Goal: Information Seeking & Learning: Learn about a topic

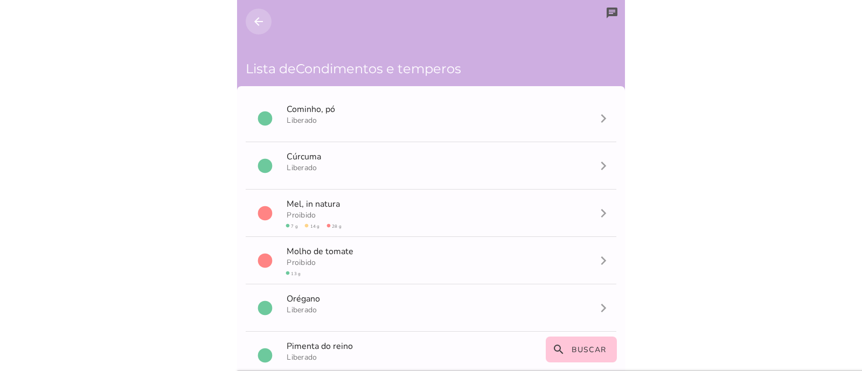
click at [259, 21] on icon "arrow_back" at bounding box center [258, 21] width 13 height 13
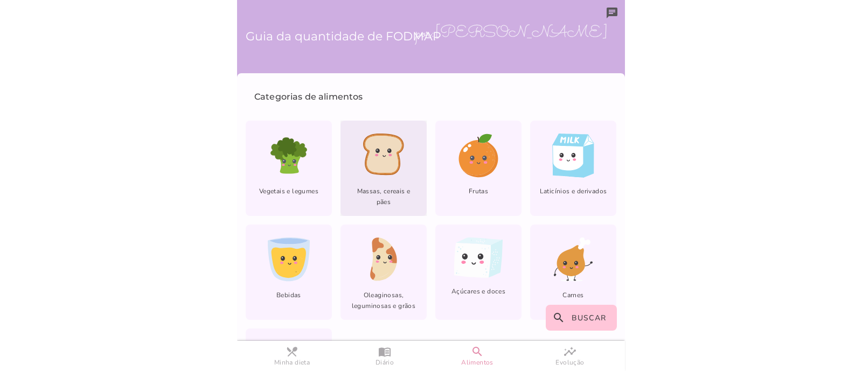
scroll to position [91, 0]
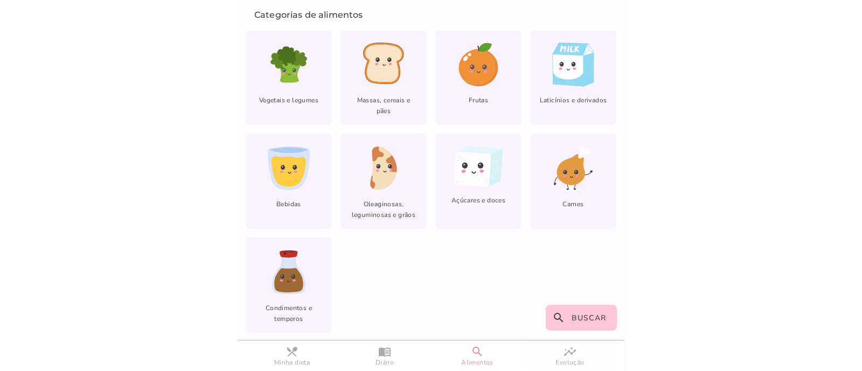
click at [0, 0] on slot "insights" at bounding box center [0, 0] width 0 height 0
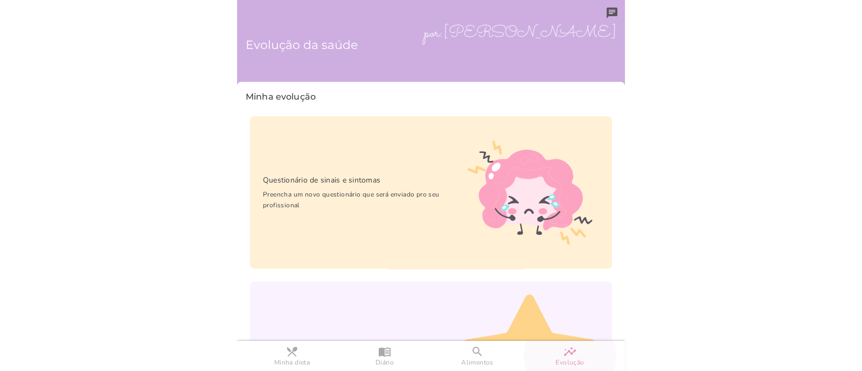
click at [585, 24] on h6 "Evolução da saúde" at bounding box center [431, 45] width 371 height 56
drag, startPoint x: 353, startPoint y: 57, endPoint x: 326, endPoint y: 52, distance: 26.9
click at [353, 57] on h6 "Evolução da saúde" at bounding box center [431, 45] width 371 height 56
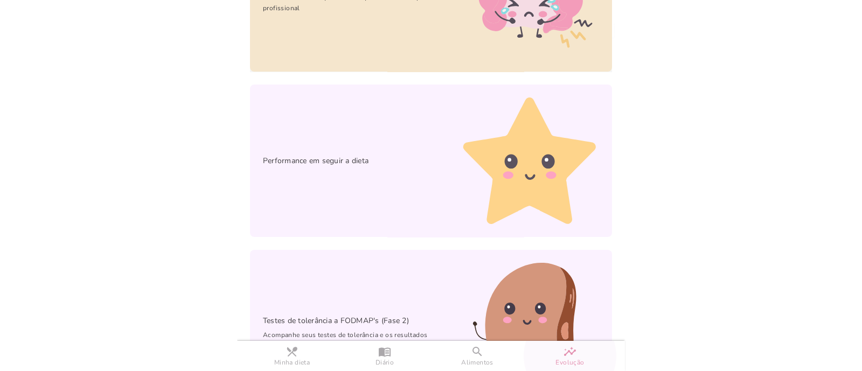
scroll to position [258, 0]
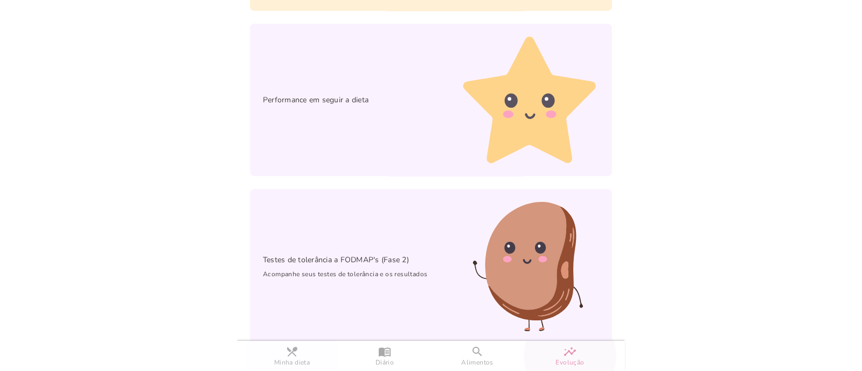
click at [0, 0] on slot "restaurant_menu" at bounding box center [0, 0] width 0 height 0
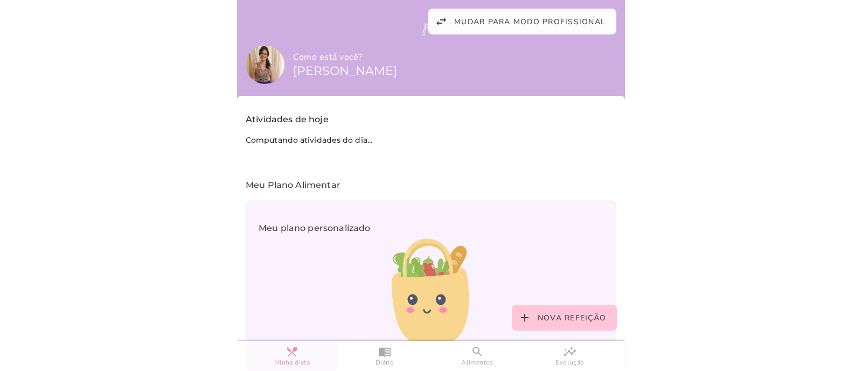
click at [521, 8] on back-drop "Como está você? [PERSON_NAME] por: [PERSON_NAME] Meu Plano Alimentar Meu plano …" at bounding box center [431, 306] width 388 height 613
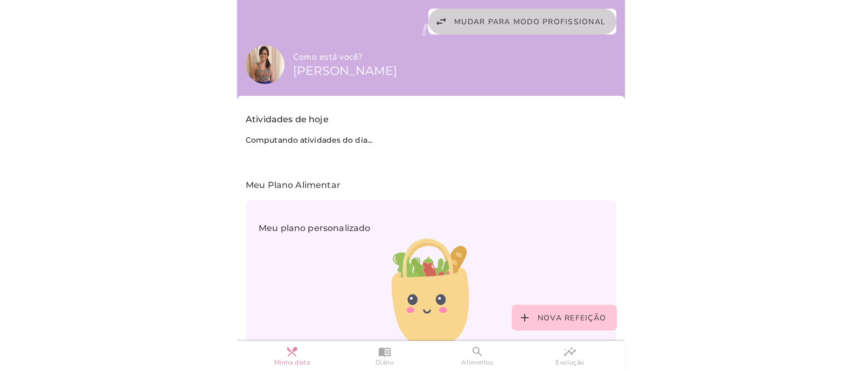
click at [523, 19] on span "Mudar para modo profissional" at bounding box center [529, 22] width 151 height 10
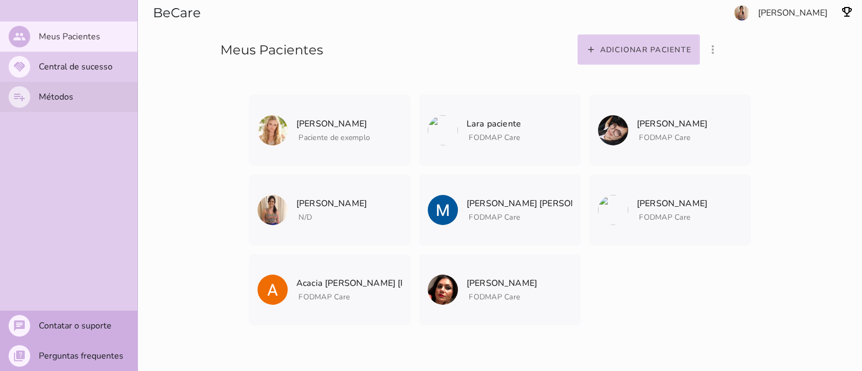
click at [40, 106] on mwc-list-item "playlist_add Métodos" at bounding box center [68, 97] width 137 height 30
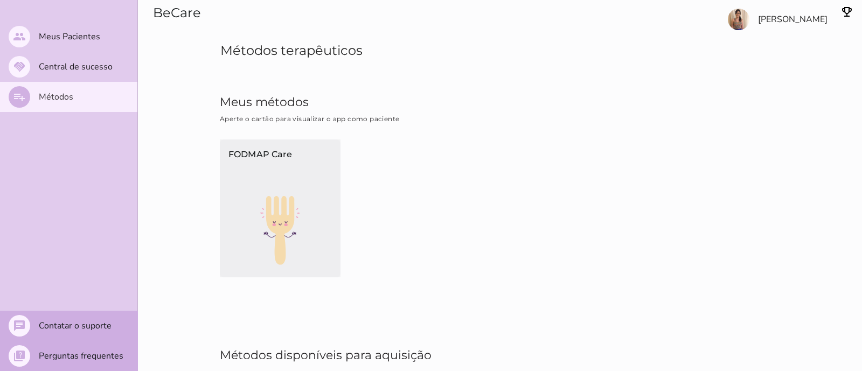
click at [275, 184] on div "FODMAP Care" at bounding box center [280, 167] width 121 height 57
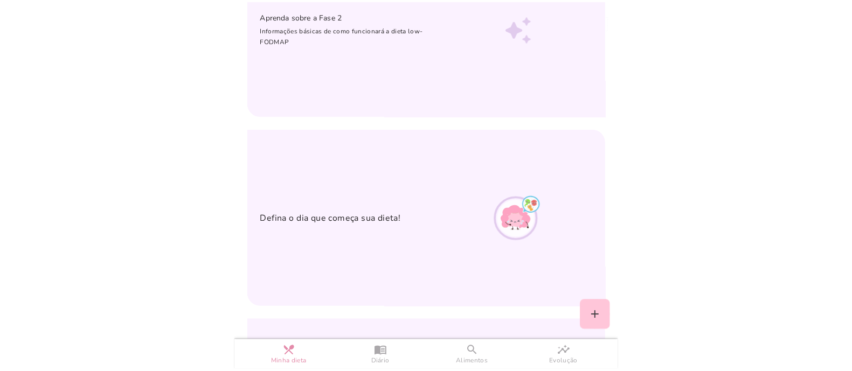
scroll to position [202, 0]
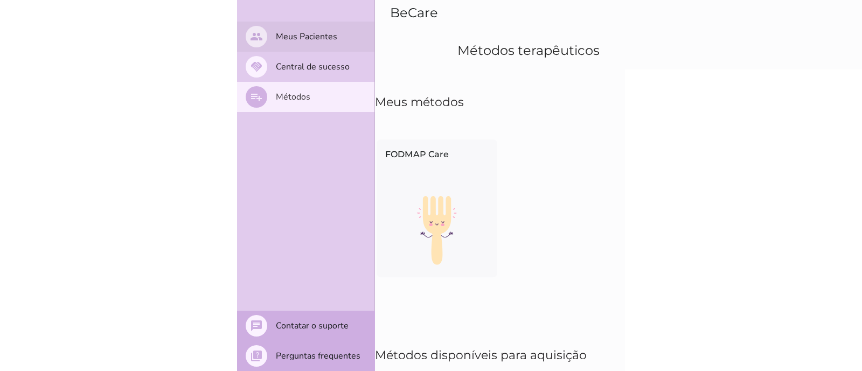
click at [297, 43] on mwc-list-item "people Meus Pacientes" at bounding box center [305, 37] width 137 height 30
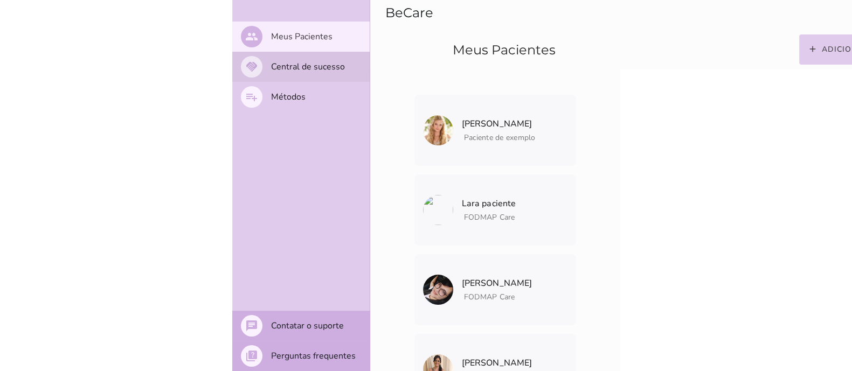
click at [316, 79] on mwc-list-item "handshake Central de sucesso" at bounding box center [300, 67] width 137 height 30
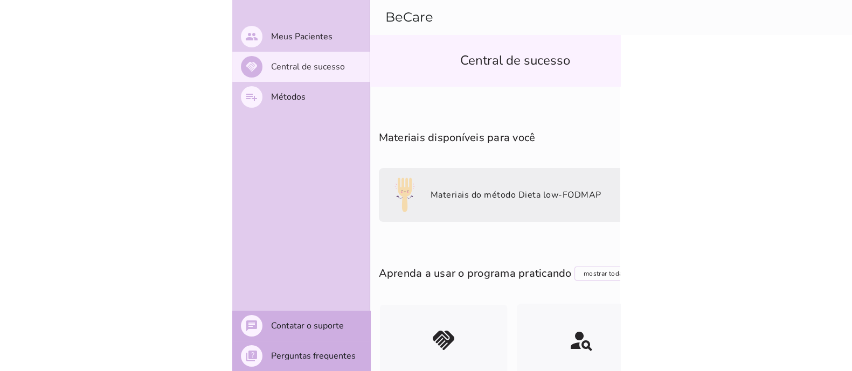
click at [0, 0] on slot "Materiais do método Dieta low-FODMAP" at bounding box center [0, 0] width 0 height 0
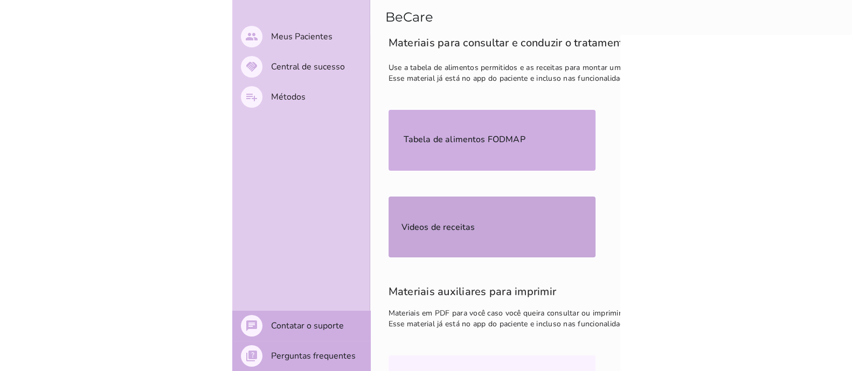
click at [477, 225] on mwc-list-item "Videos de receitas" at bounding box center [491, 227] width 207 height 61
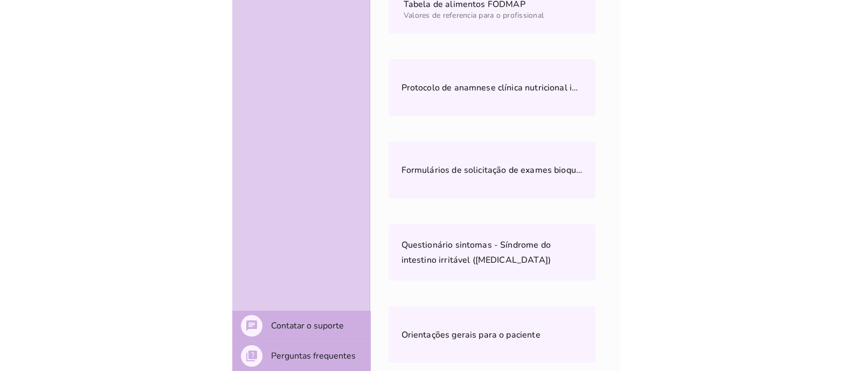
scroll to position [407, 0]
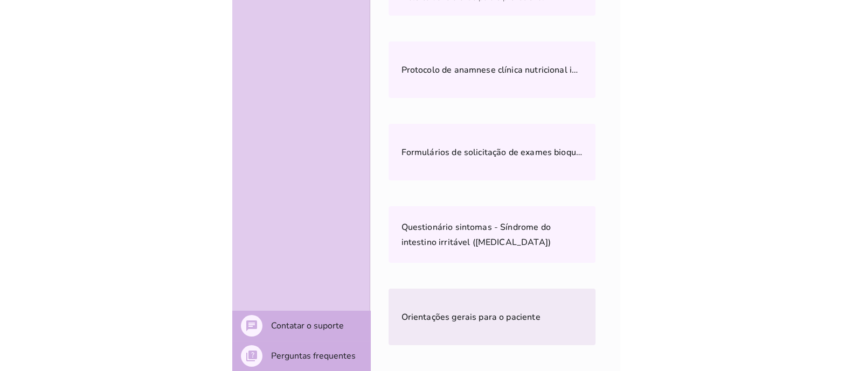
click at [528, 311] on span "Orientações gerais para o paciente" at bounding box center [470, 317] width 139 height 12
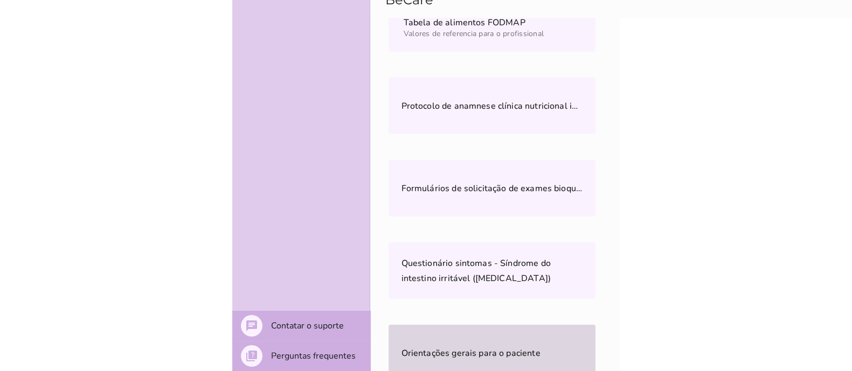
scroll to position [339, 0]
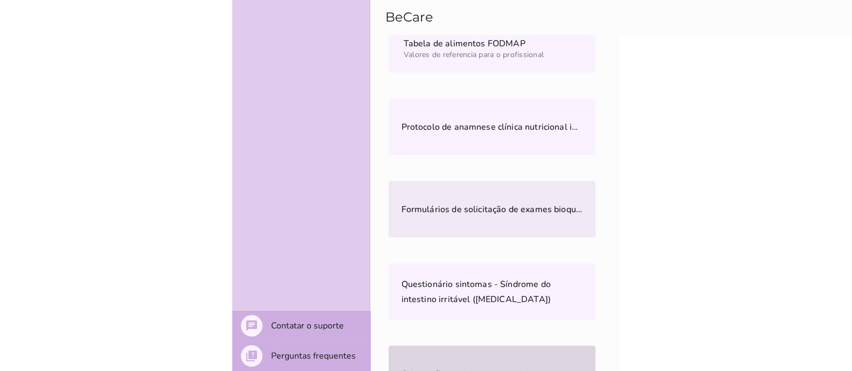
click at [0, 0] on slot "Formulários de solicitação de exames bioquímicos" at bounding box center [0, 0] width 0 height 0
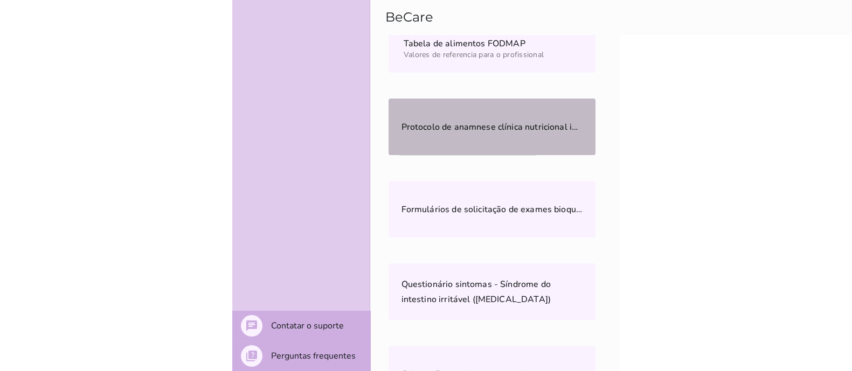
click at [487, 143] on mwc-list-item "Protocolo de anamnese clínica nutricional inicial" at bounding box center [491, 127] width 207 height 57
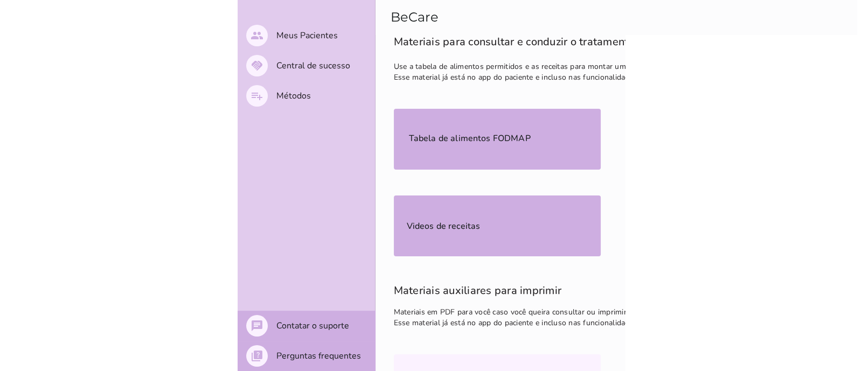
scroll to position [0, 0]
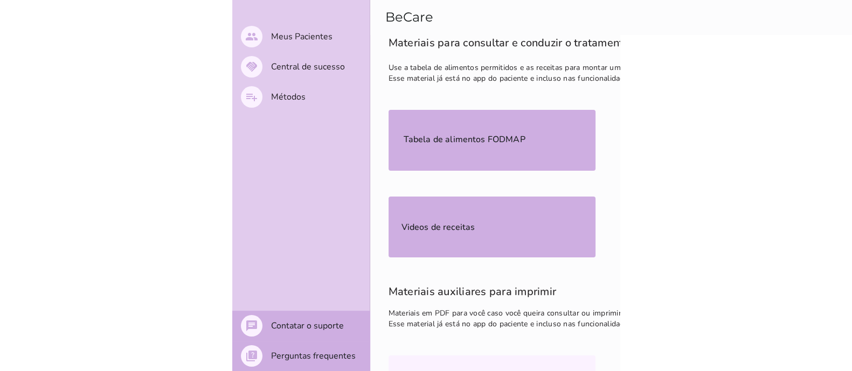
click at [483, 45] on h6 "Materiais para consultar e conduzir o tratamento Use a tabela de alimentos perm…" at bounding box center [607, 145] width 439 height 223
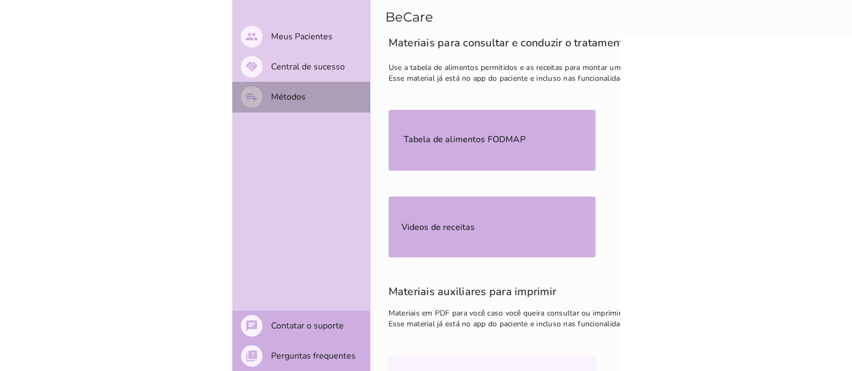
click at [329, 95] on mwc-list-item "playlist_add Métodos" at bounding box center [300, 97] width 137 height 30
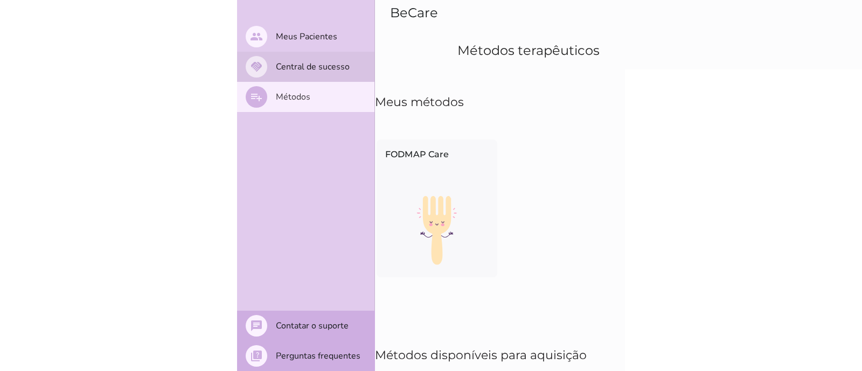
click at [323, 59] on mwc-list-item "handshake Central de sucesso" at bounding box center [305, 67] width 137 height 30
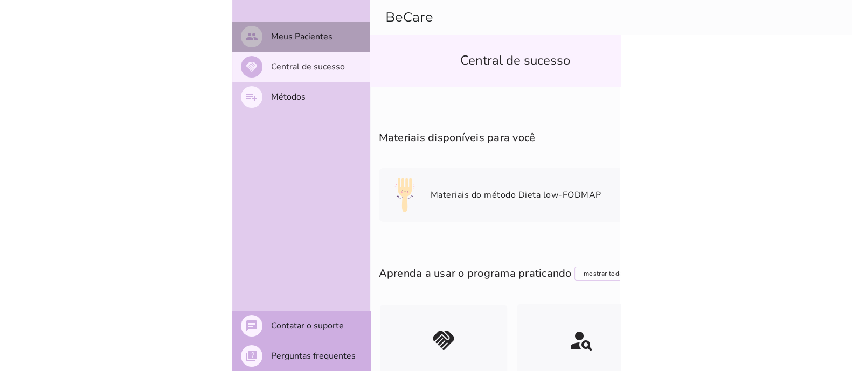
click at [318, 43] on mwc-list-item "people Meus Pacientes" at bounding box center [300, 37] width 137 height 30
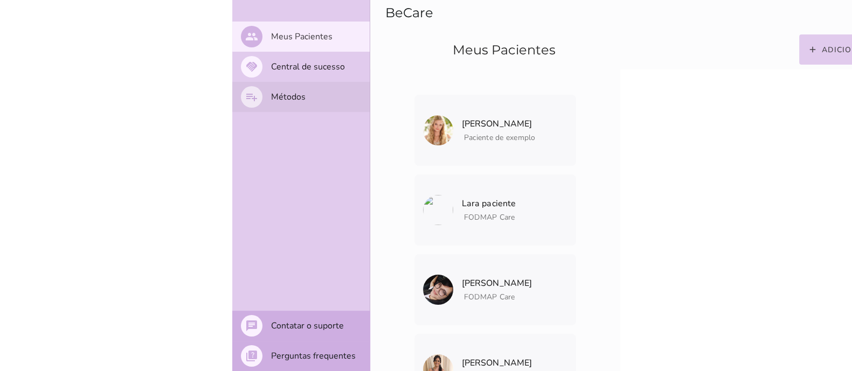
click at [0, 0] on slot "Métodos" at bounding box center [0, 0] width 0 height 0
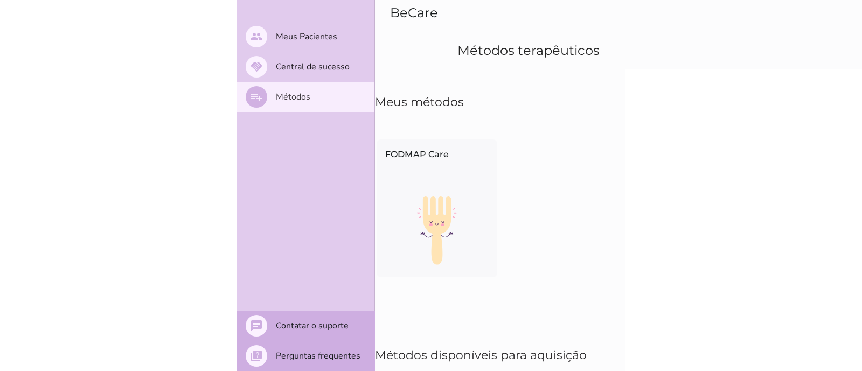
click at [458, 19] on section "BeCare Métodos terapêuticos" at bounding box center [578, 34] width 407 height 69
click at [448, 80] on section "Meus métodos Aperte o cartão para visualizar o app como paciente FODMAP Care" at bounding box center [629, 187] width 508 height 236
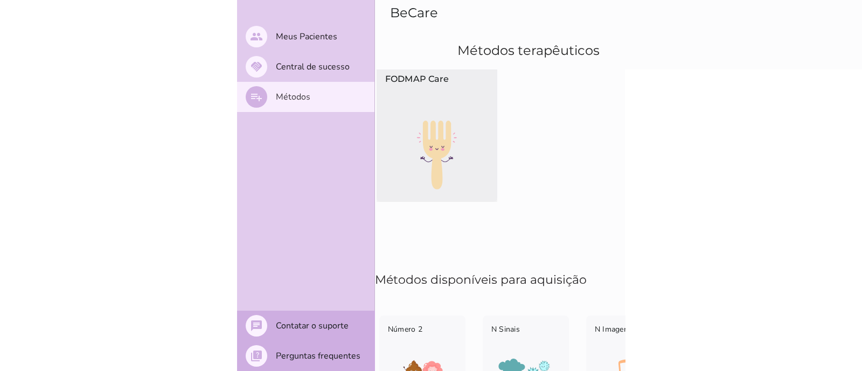
scroll to position [115, 0]
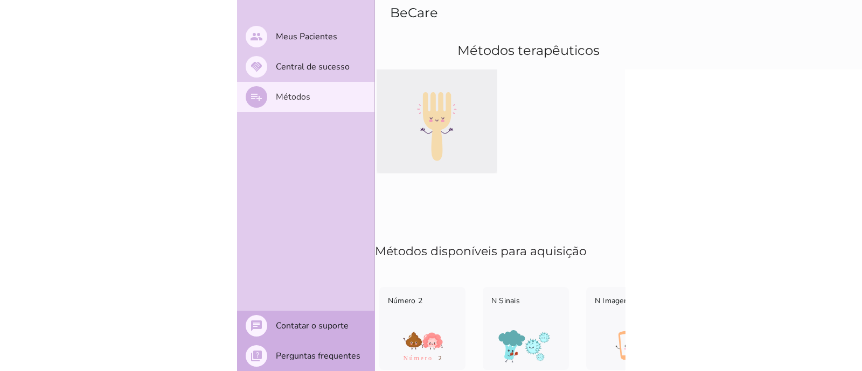
click at [457, 97] on img at bounding box center [436, 126] width 121 height 69
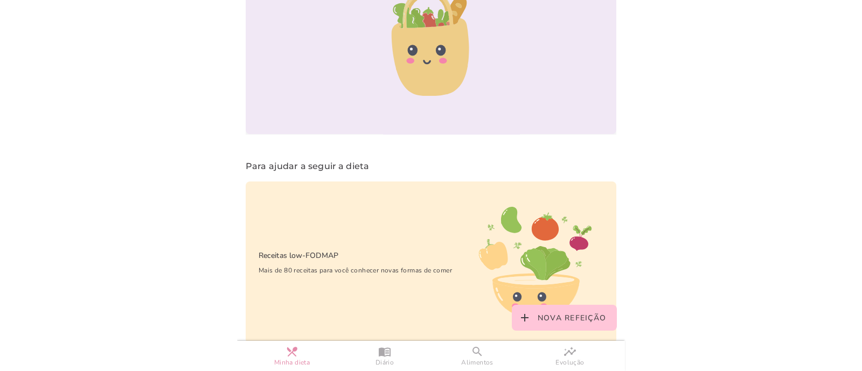
scroll to position [817, 0]
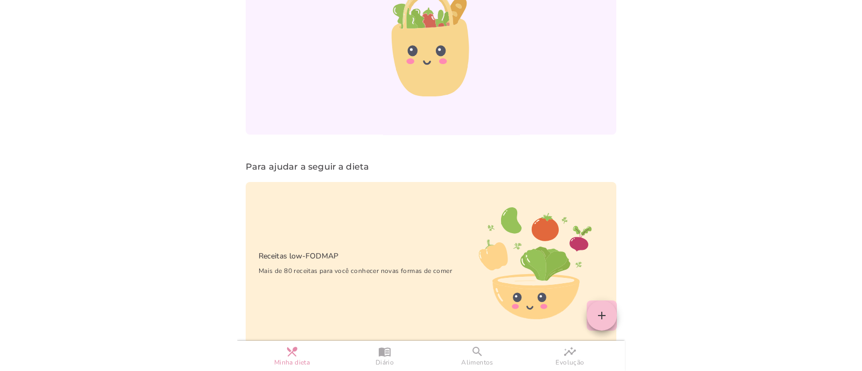
click at [0, 0] on slot "add" at bounding box center [0, 0] width 0 height 0
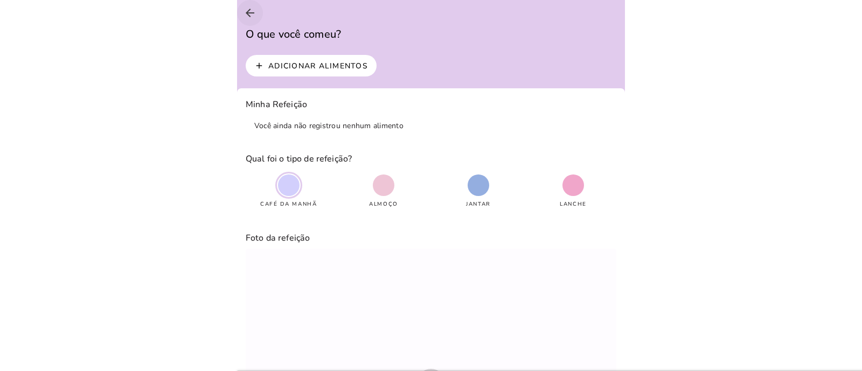
click at [249, 15] on icon "arrow_back" at bounding box center [249, 12] width 13 height 13
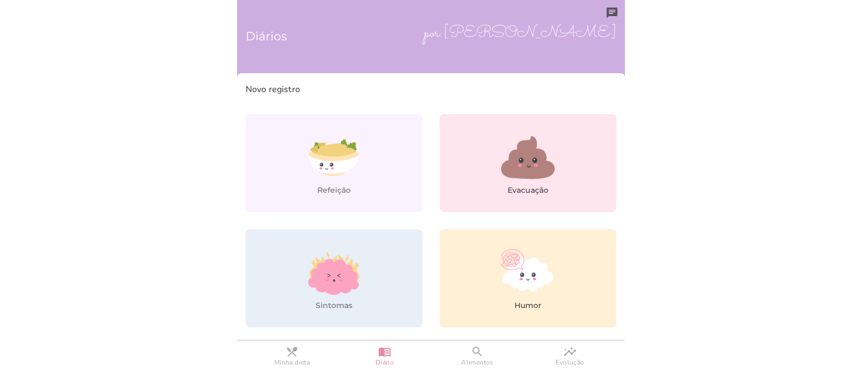
click at [601, 16] on h6 "Diários" at bounding box center [431, 37] width 371 height 56
click at [589, 24] on span "por: [PERSON_NAME]" at bounding box center [515, 33] width 201 height 29
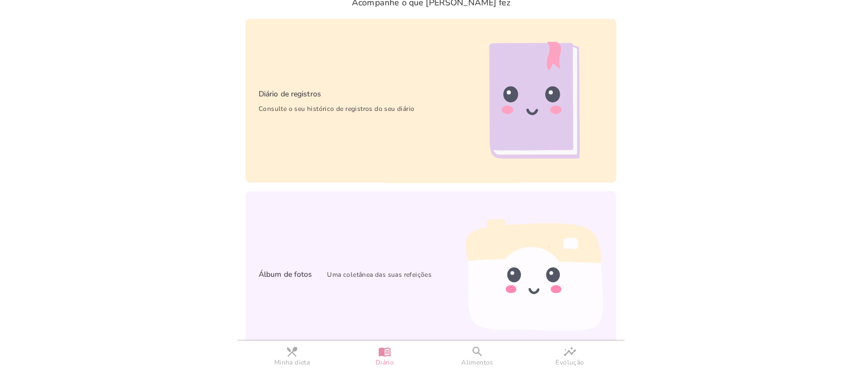
scroll to position [361, 0]
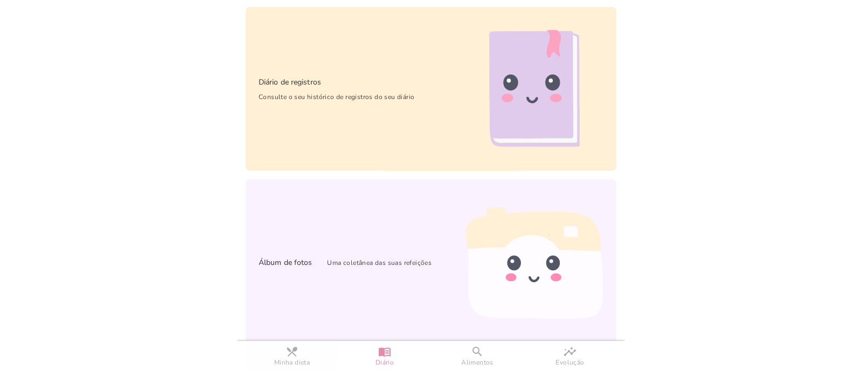
click at [0, 0] on slot "search" at bounding box center [0, 0] width 0 height 0
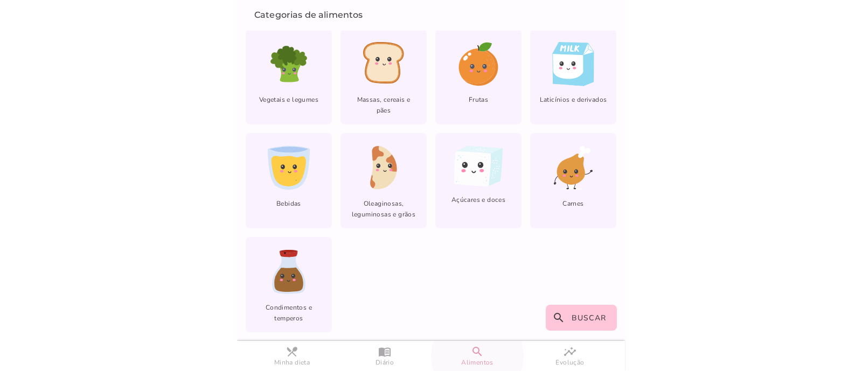
scroll to position [80, 0]
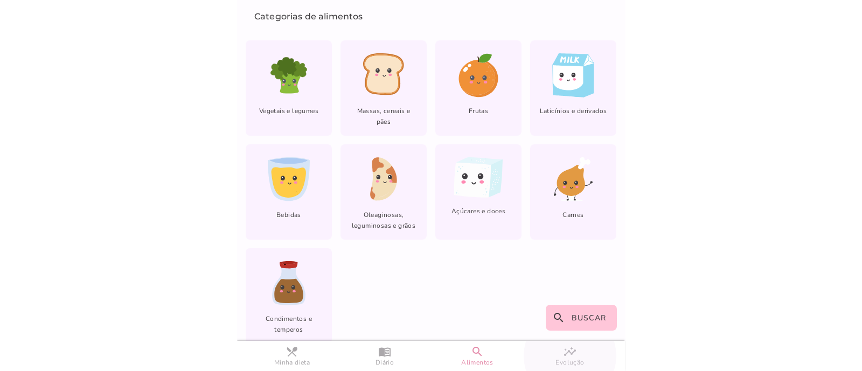
click at [0, 0] on slot "insights" at bounding box center [0, 0] width 0 height 0
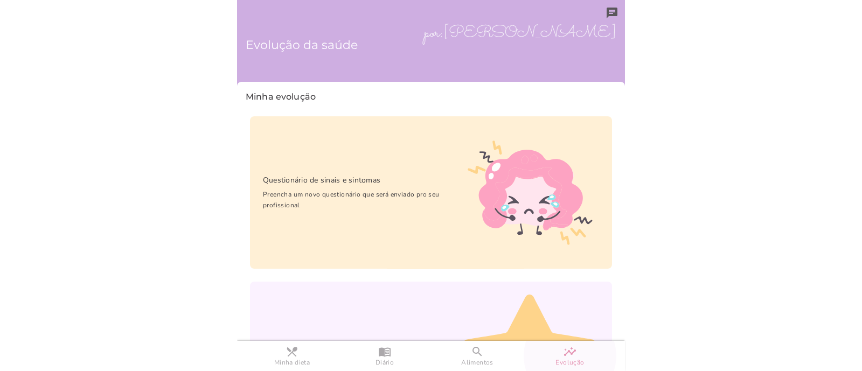
click at [581, 27] on h6 "Evolução da saúde" at bounding box center [431, 45] width 371 height 56
click at [388, 38] on h6 "Evolução da saúde" at bounding box center [431, 45] width 371 height 56
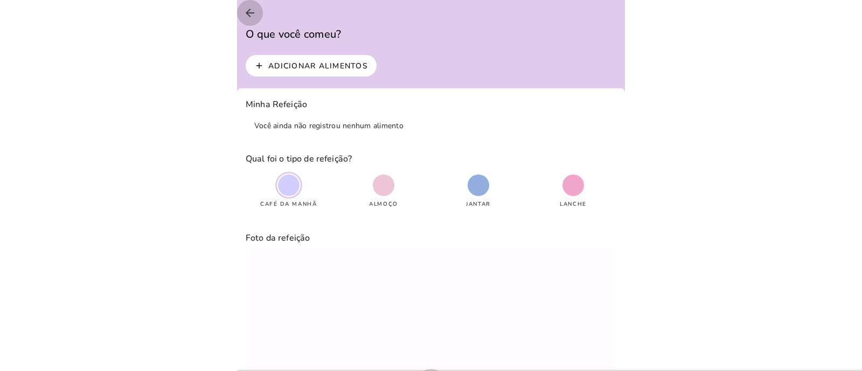
click at [248, 15] on icon "arrow_back" at bounding box center [249, 12] width 13 height 13
click at [245, 16] on icon "arrow_back" at bounding box center [249, 12] width 13 height 13
click at [0, 0] on back-drop "Diários por: [PERSON_NAME] Novo registro Refeição Evacuação [GEOGRAPHIC_DATA] H…" at bounding box center [0, 0] width 0 height 0
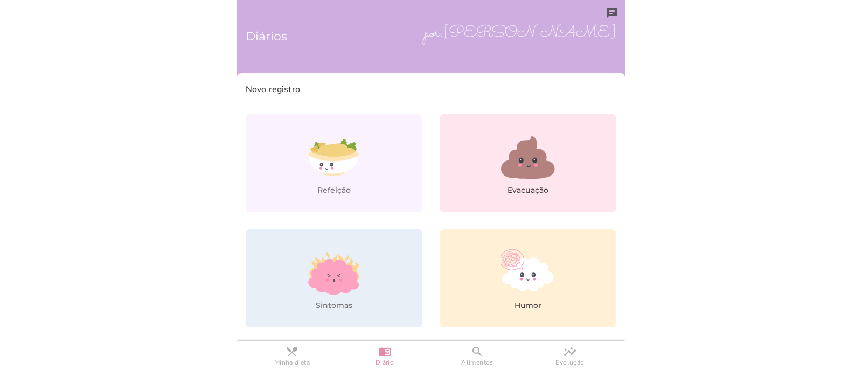
scroll to position [361, 0]
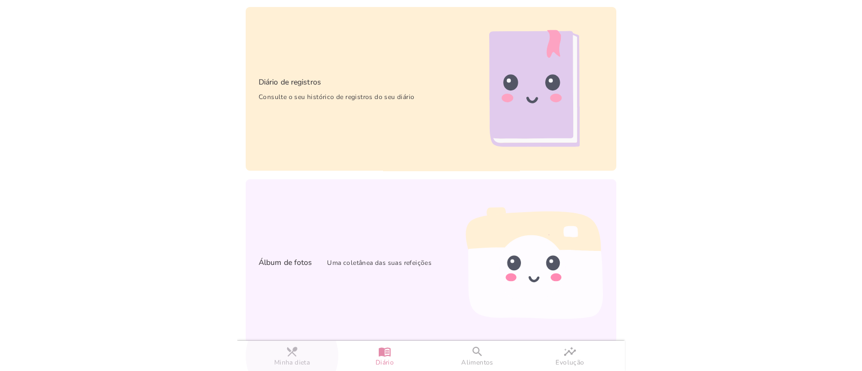
click at [306, 350] on link "restaurant_menu Minha dieta" at bounding box center [292, 356] width 93 height 30
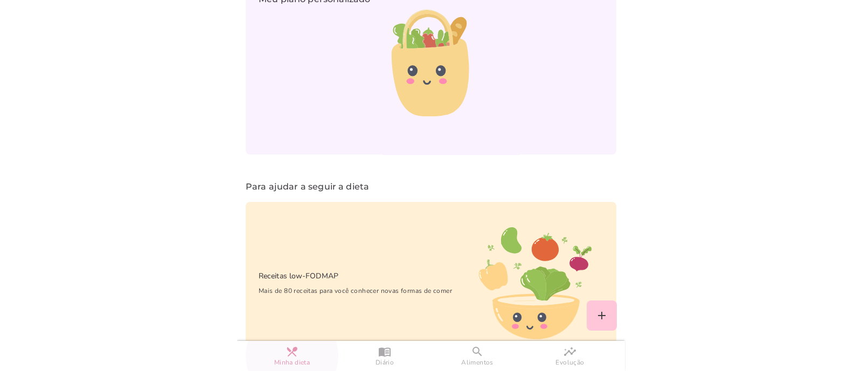
scroll to position [803, 0]
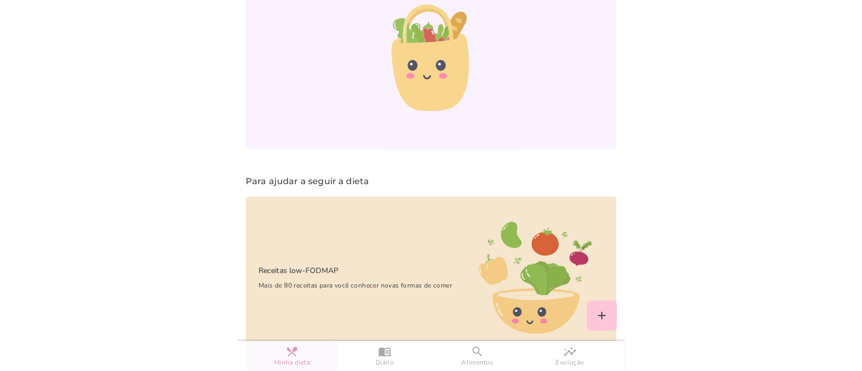
click at [444, 280] on span "Mais de 80 receitas para você conhecer novas formas de comer" at bounding box center [349, 285] width 206 height 11
